Goal: Find contact information: Find contact information

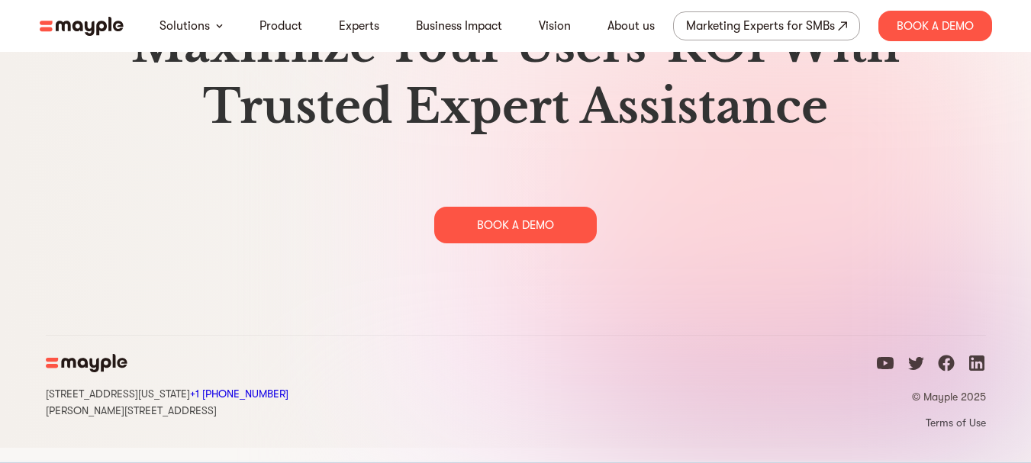
drag, startPoint x: 136, startPoint y: 409, endPoint x: 55, endPoint y: 389, distance: 83.3
click at [55, 389] on div "[STREET_ADDRESS][US_STATE] +1 929-335-[STREET_ADDRESS][PERSON_NAME]" at bounding box center [167, 386] width 243 height 64
click at [218, 418] on div "[STREET_ADDRESS][US_STATE] +1 929-335-[STREET_ADDRESS][PERSON_NAME]" at bounding box center [167, 402] width 243 height 34
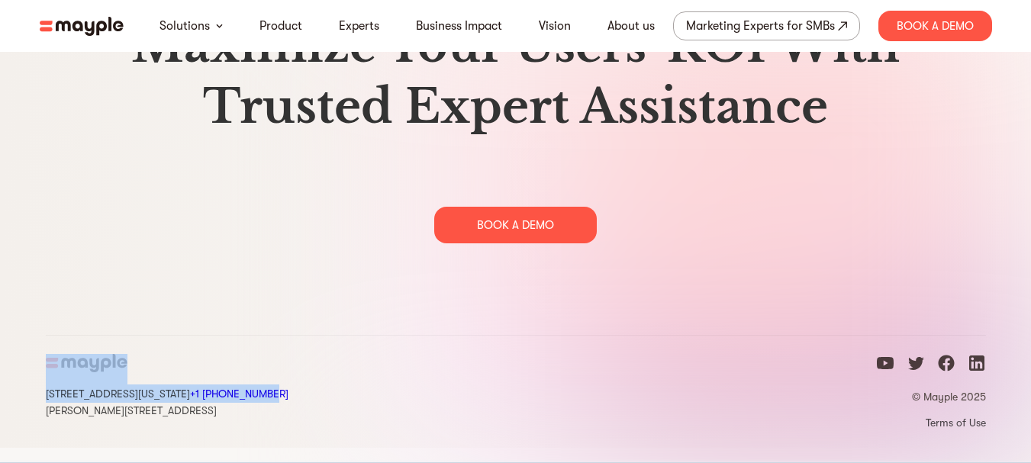
drag, startPoint x: 338, startPoint y: 411, endPoint x: 85, endPoint y: 394, distance: 253.2
click at [85, 394] on div "[STREET_ADDRESS][US_STATE] +1 929-335-[STREET_ADDRESS][PERSON_NAME] © Mayple 20…" at bounding box center [516, 391] width 940 height 113
click at [288, 400] on link "+1 [PHONE_NUMBER]" at bounding box center [239, 394] width 98 height 12
click at [411, 340] on img at bounding box center [706, 208] width 649 height 479
click at [366, 413] on div "[STREET_ADDRESS][US_STATE] +1 929-335-[STREET_ADDRESS][PERSON_NAME] © Mayple 20…" at bounding box center [516, 391] width 940 height 113
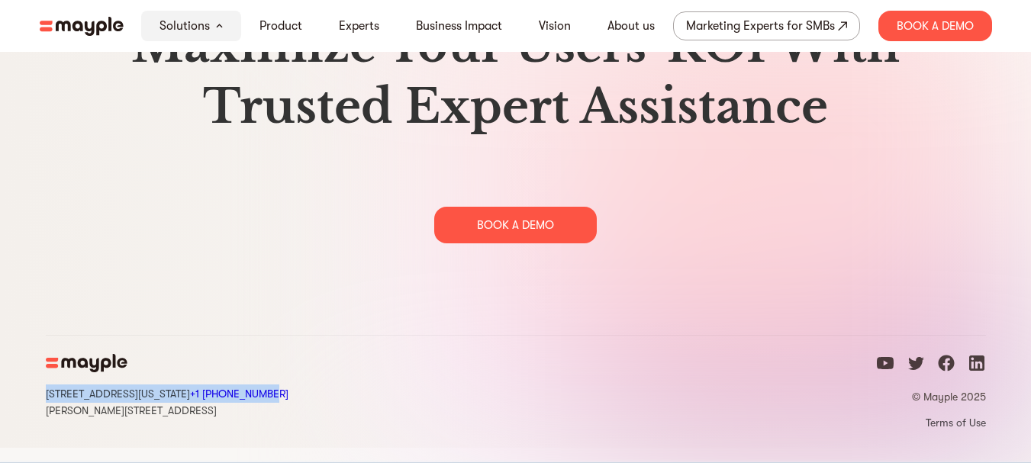
drag, startPoint x: 266, startPoint y: 404, endPoint x: 41, endPoint y: 404, distance: 224.4
click at [41, 404] on div "[STREET_ADDRESS][US_STATE] +1 929-335-[STREET_ADDRESS][PERSON_NAME] © Mayple 20…" at bounding box center [515, 391] width 977 height 113
copy div "[STREET_ADDRESS][US_STATE] +1 [PHONE_NUMBER]"
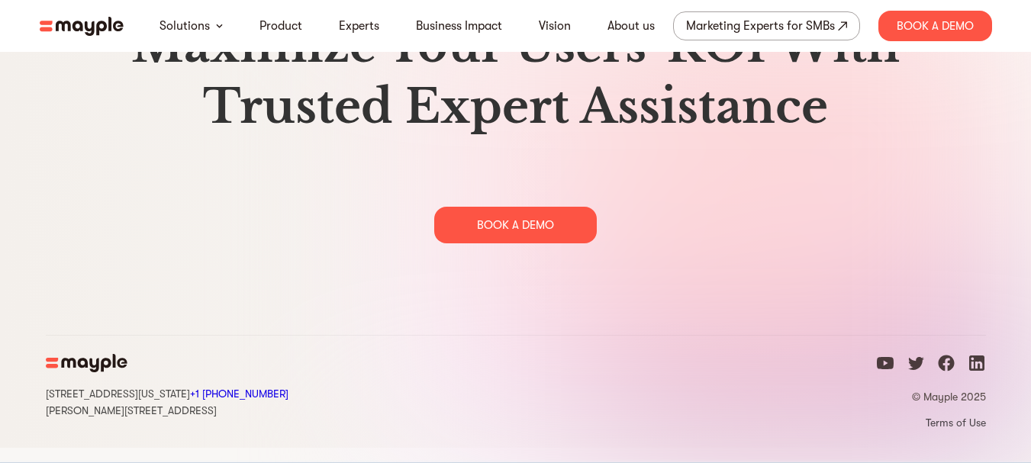
click at [583, 448] on div "[STREET_ADDRESS][US_STATE] +1 929-335-[STREET_ADDRESS][PERSON_NAME] © Mayple 20…" at bounding box center [516, 391] width 940 height 113
drag, startPoint x: 904, startPoint y: 413, endPoint x: 998, endPoint y: 450, distance: 100.8
click at [998, 448] on div "[STREET_ADDRESS][US_STATE] +1 929-335-[STREET_ADDRESS][PERSON_NAME] © Mayple 20…" at bounding box center [515, 391] width 977 height 113
click at [1006, 415] on img at bounding box center [706, 208] width 649 height 479
click at [989, 418] on div "[STREET_ADDRESS][US_STATE] +1 929-335-[STREET_ADDRESS][PERSON_NAME] © Mayple 20…" at bounding box center [515, 391] width 977 height 113
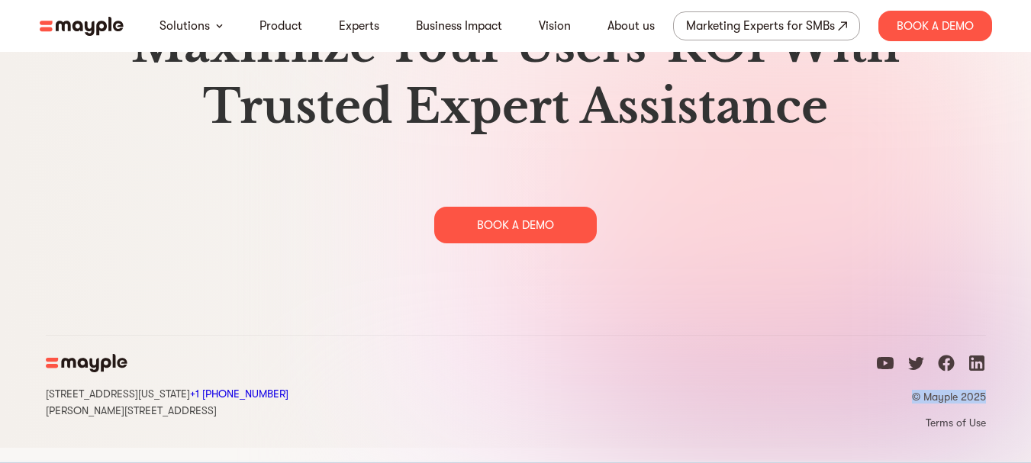
drag, startPoint x: 869, startPoint y: 408, endPoint x: 988, endPoint y: 408, distance: 119.1
click at [988, 408] on div "[STREET_ADDRESS][US_STATE] +1 929-335-[STREET_ADDRESS][PERSON_NAME] © Mayple 20…" at bounding box center [515, 391] width 977 height 113
copy p "© Mayple 2025"
click at [994, 440] on div "[STREET_ADDRESS][US_STATE] +1 929-335-[STREET_ADDRESS][PERSON_NAME] © Mayple 20…" at bounding box center [515, 391] width 977 height 113
